Goal: Find specific page/section: Find specific page/section

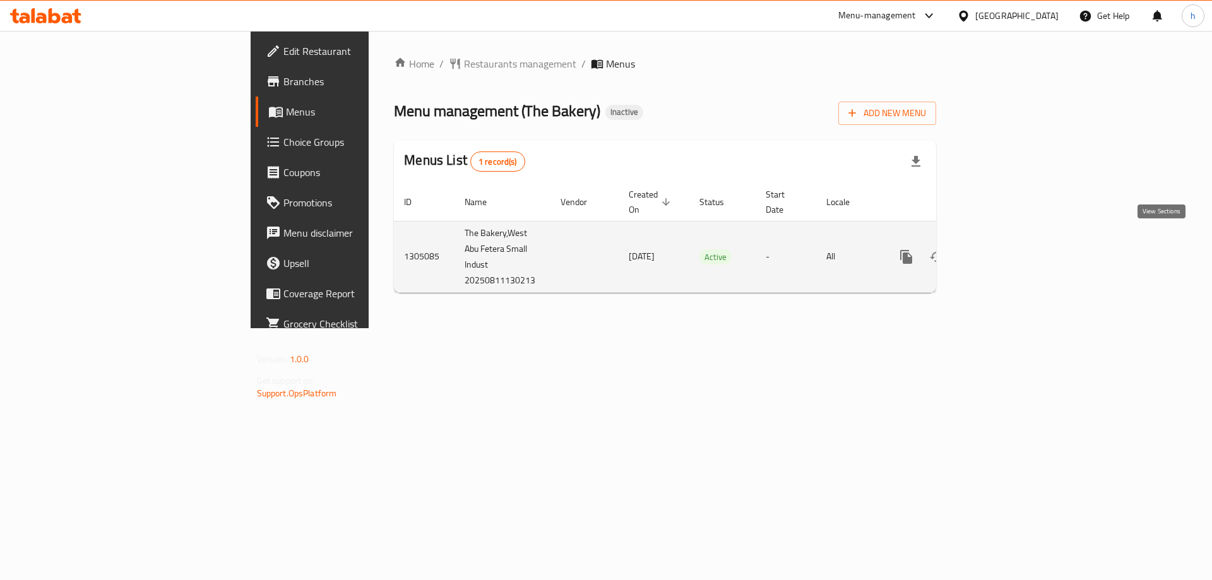
click at [1003, 251] on icon "enhanced table" at bounding box center [996, 256] width 11 height 11
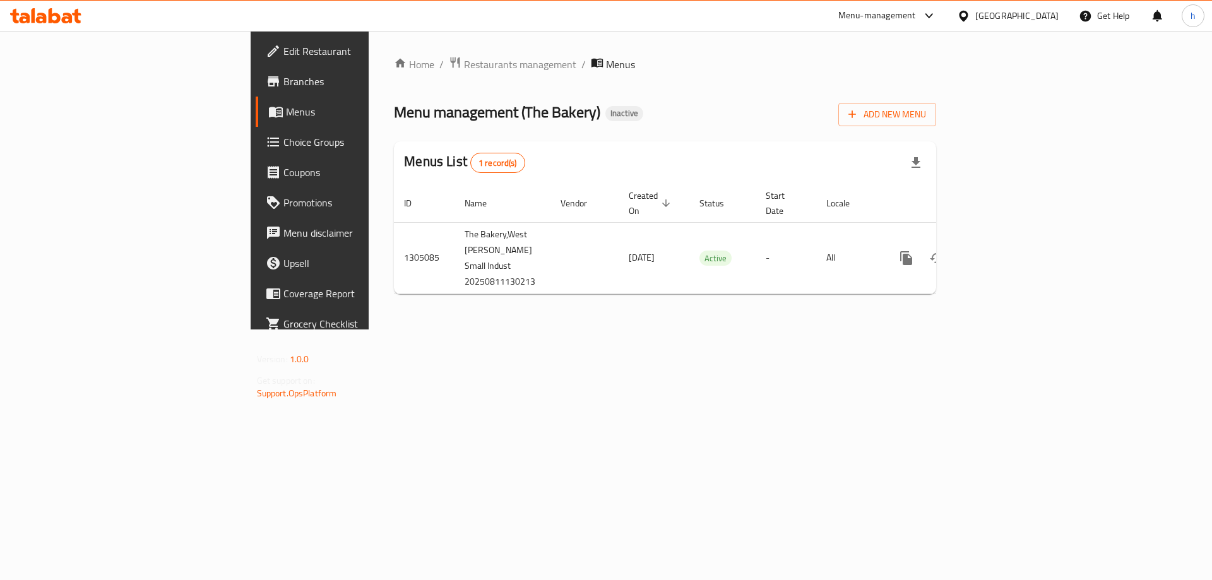
click at [283, 80] on span "Branches" at bounding box center [363, 81] width 160 height 15
click at [283, 81] on span "Branches" at bounding box center [363, 81] width 160 height 15
